Goal: Information Seeking & Learning: Learn about a topic

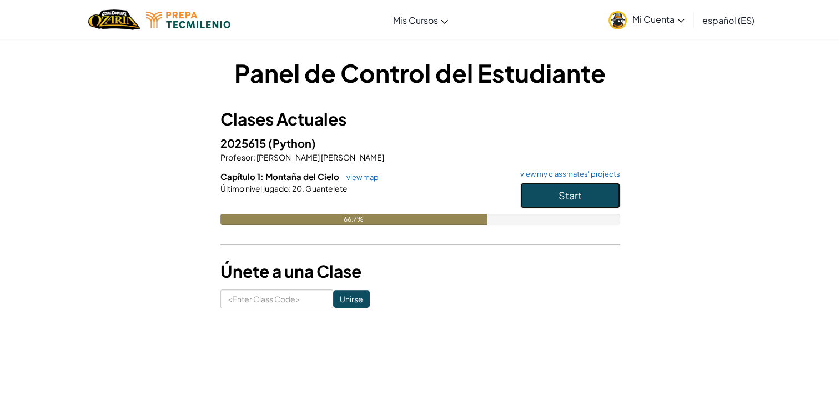
click at [555, 202] on button "Start" at bounding box center [570, 196] width 100 height 26
